Goal: Go to known website: Access a specific website the user already knows

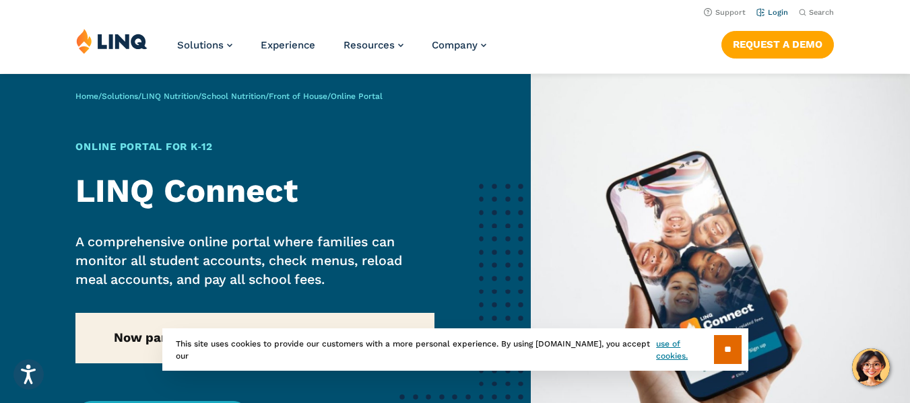
click at [773, 13] on link "Login" at bounding box center [772, 12] width 32 height 9
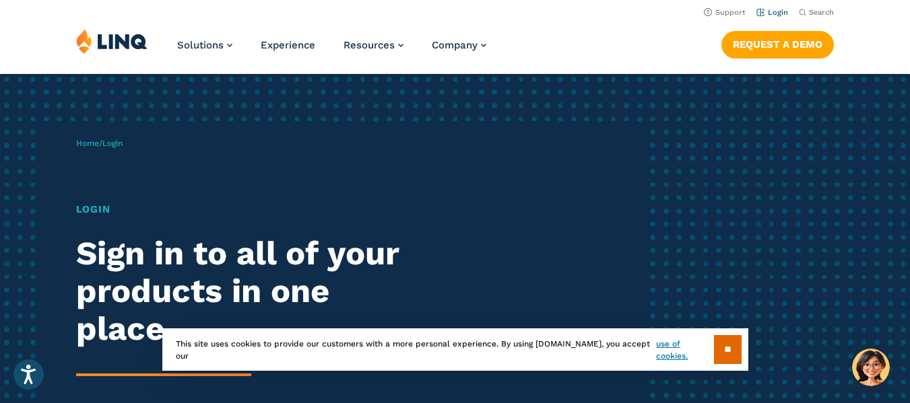
click at [782, 13] on link "Login" at bounding box center [772, 12] width 32 height 9
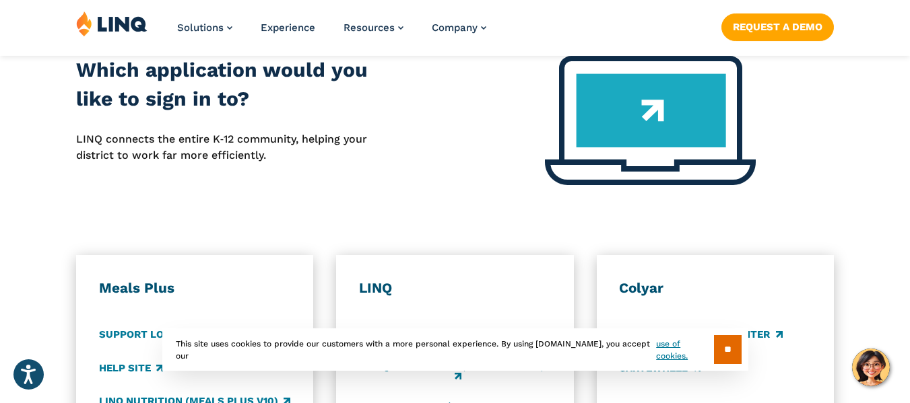
scroll to position [649, 0]
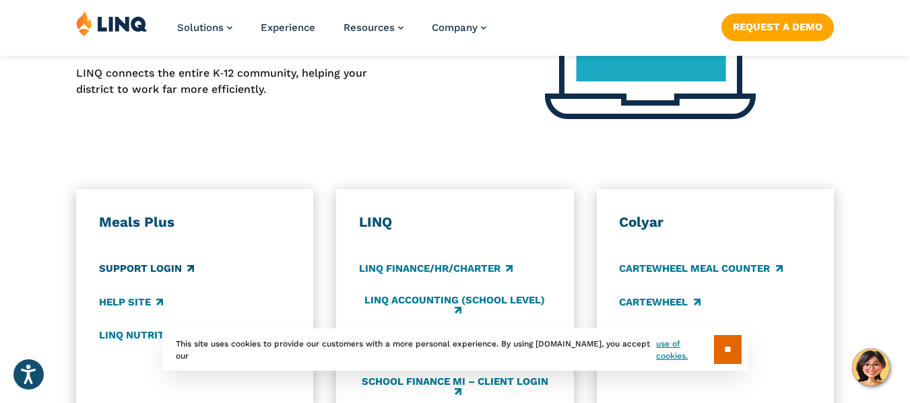
click at [150, 264] on link "Support Login" at bounding box center [146, 269] width 95 height 15
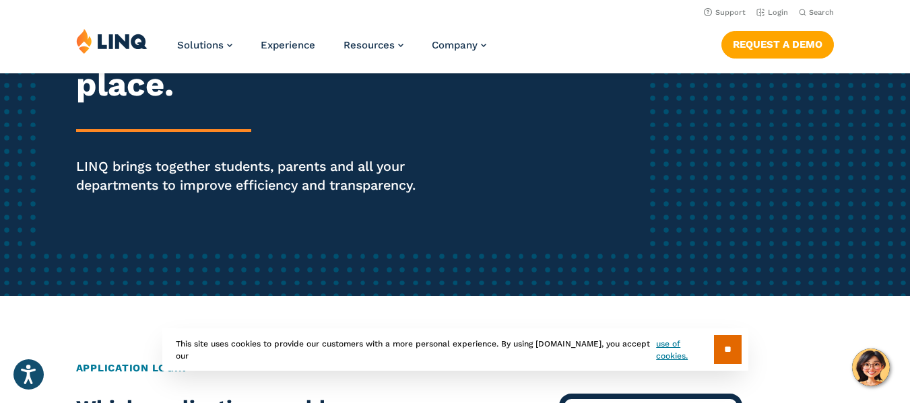
scroll to position [0, 0]
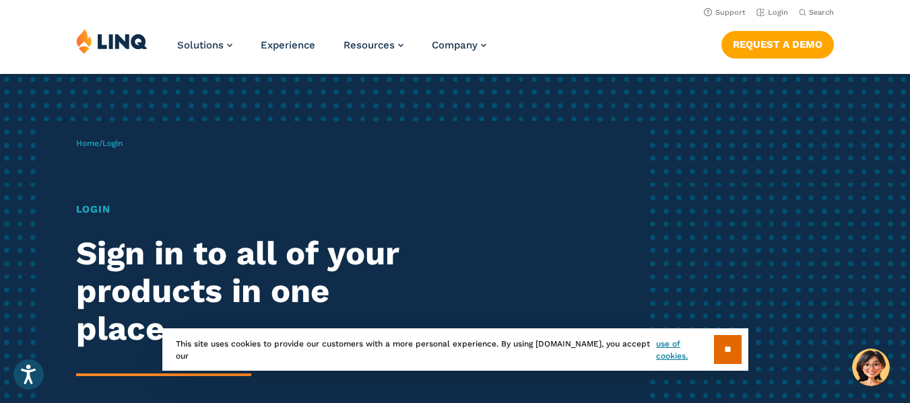
click at [94, 40] on img at bounding box center [111, 41] width 71 height 26
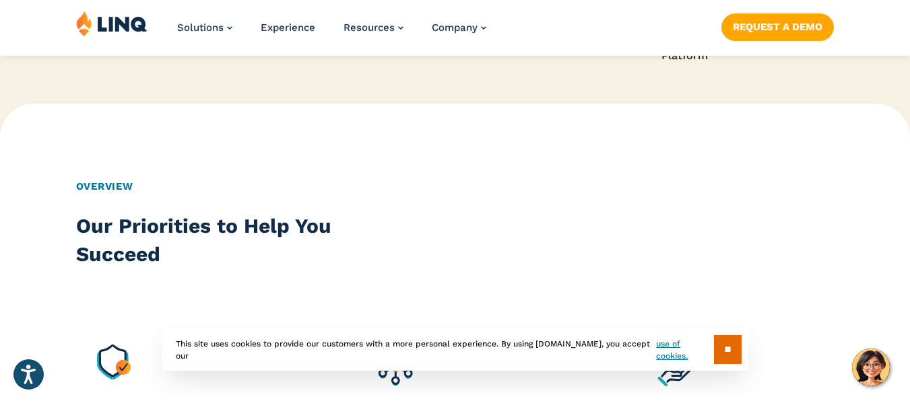
scroll to position [1010, 0]
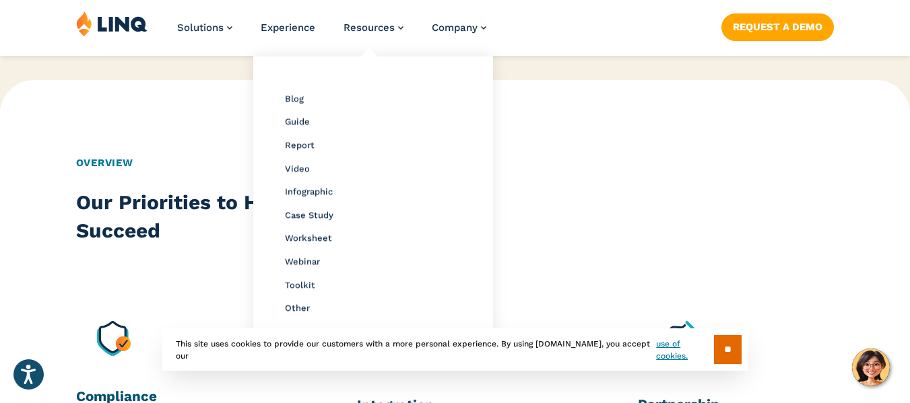
click at [355, 35] on li "Resources Resource Library Blog Guide Report Video Infographic Case Study Works…" at bounding box center [373, 33] width 60 height 44
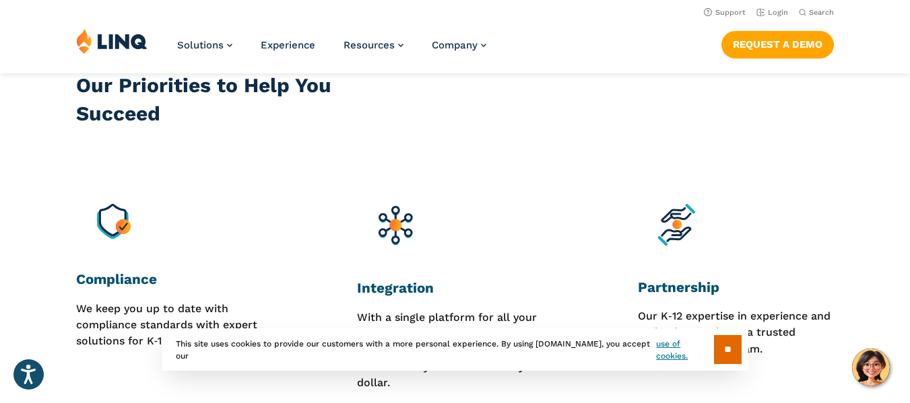
scroll to position [0, 0]
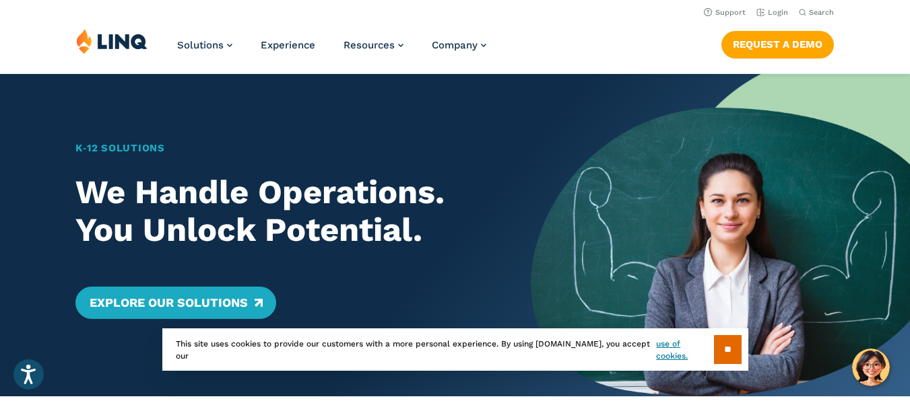
click at [107, 40] on img at bounding box center [111, 41] width 71 height 26
click at [776, 7] on li "Login" at bounding box center [772, 11] width 32 height 15
click at [764, 10] on link "Login" at bounding box center [772, 12] width 32 height 9
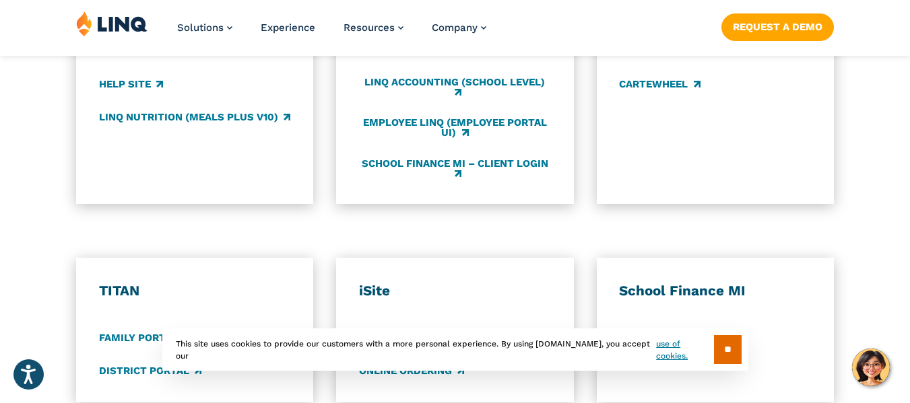
scroll to position [875, 0]
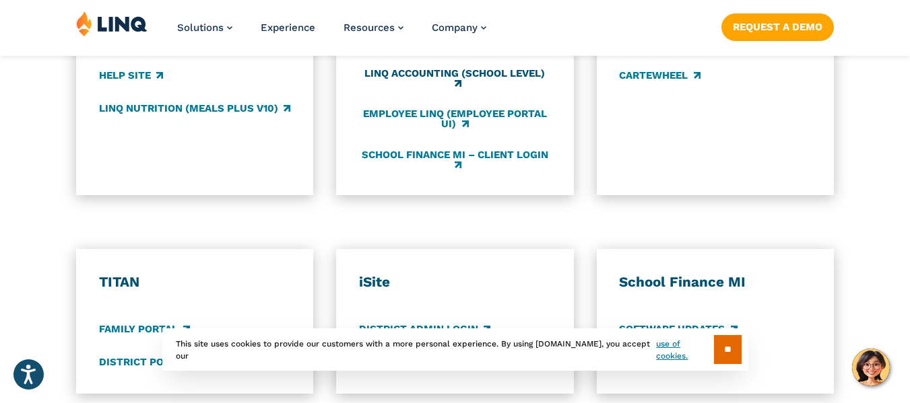
click at [443, 73] on link "LINQ Accounting (school level)" at bounding box center [455, 79] width 192 height 22
